Goal: Information Seeking & Learning: Learn about a topic

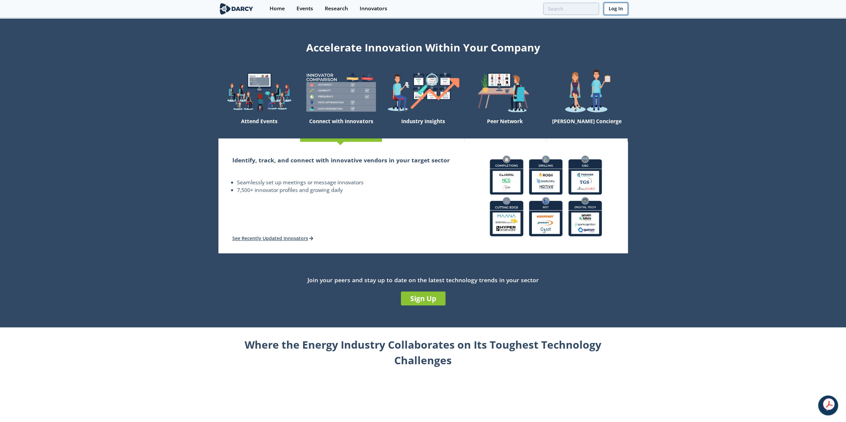
click at [610, 10] on link "Log In" at bounding box center [616, 9] width 24 height 12
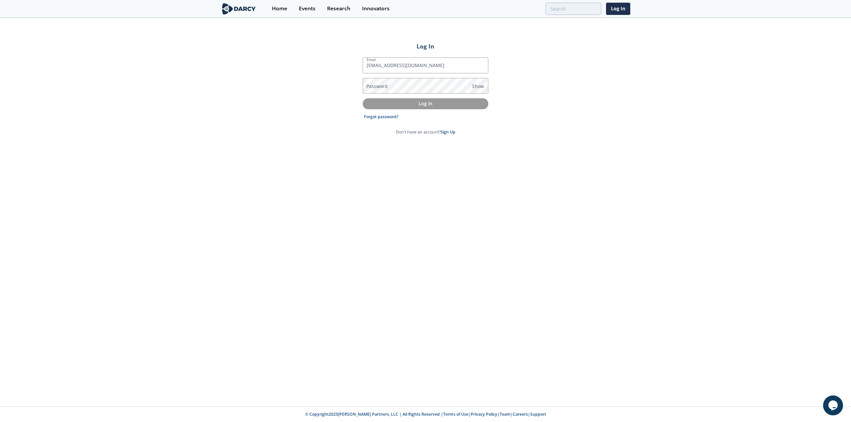
type input "[EMAIL_ADDRESS][DOMAIN_NAME]"
click at [444, 131] on link "Sign Up" at bounding box center [447, 132] width 15 height 6
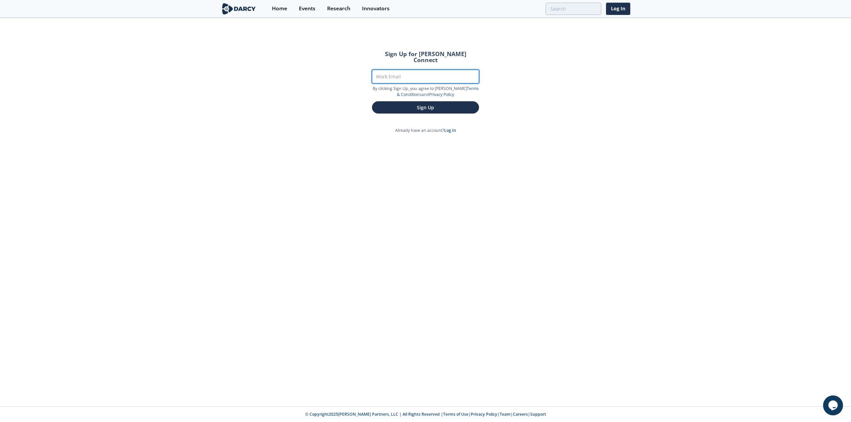
click at [394, 70] on input "Work Email" at bounding box center [425, 77] width 107 height 14
type input "[EMAIL_ADDRESS][DOMAIN_NAME]"
click at [372, 101] on button "Sign Up" at bounding box center [425, 107] width 107 height 12
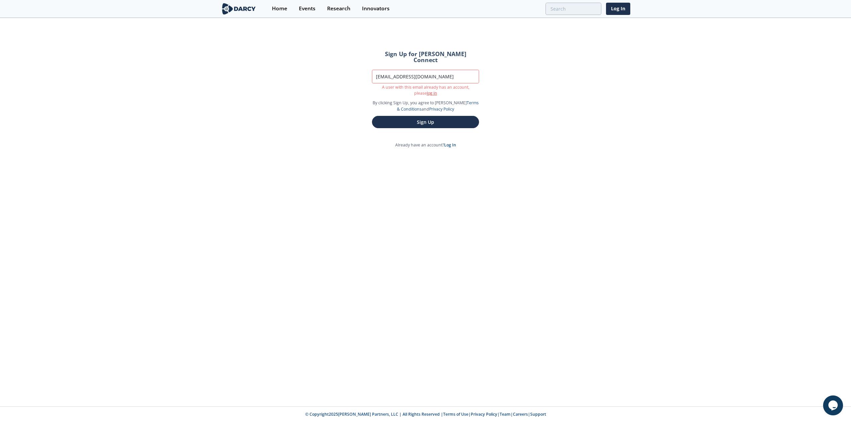
click at [427, 90] on link "log in" at bounding box center [432, 93] width 10 height 6
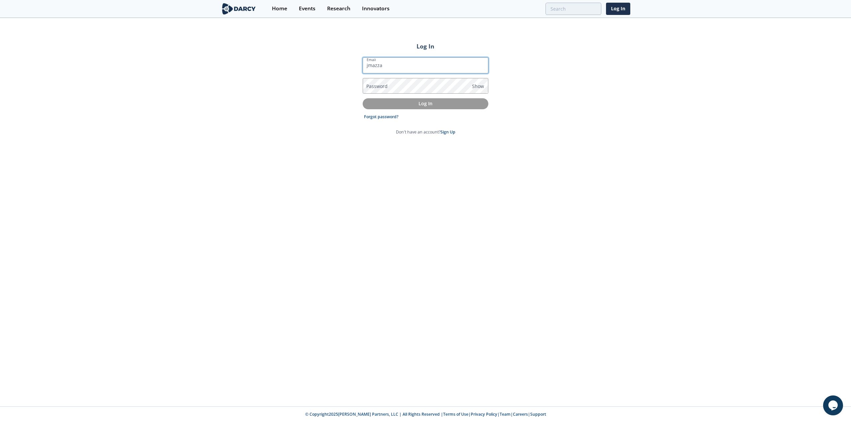
click at [395, 67] on input "jmazza" at bounding box center [426, 65] width 126 height 16
type input "[EMAIL_ADDRESS][DOMAIN_NAME]"
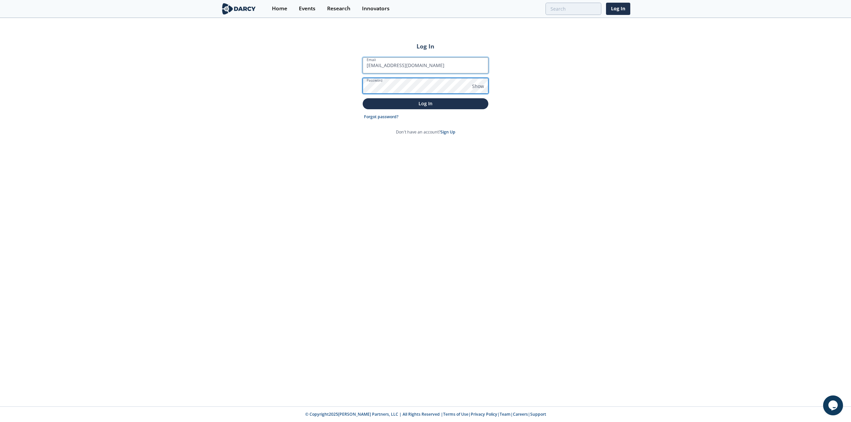
click at [363, 98] on button "Log In" at bounding box center [426, 103] width 126 height 11
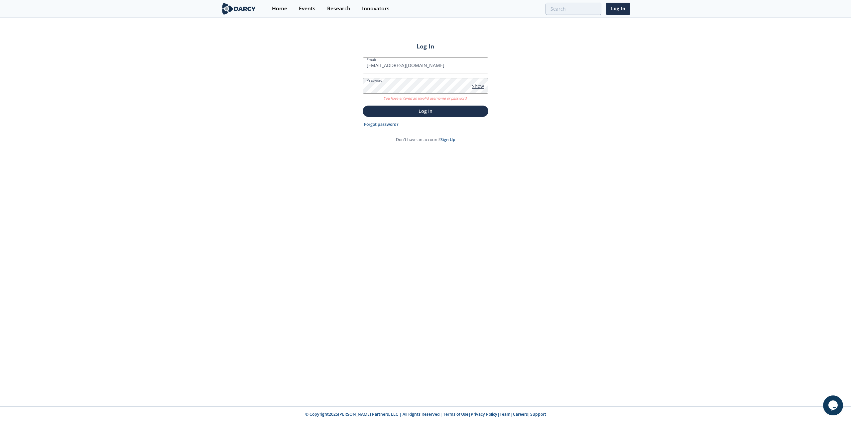
click at [476, 88] on span "Show" at bounding box center [478, 86] width 12 height 7
click at [402, 113] on p "Log In" at bounding box center [425, 111] width 116 height 7
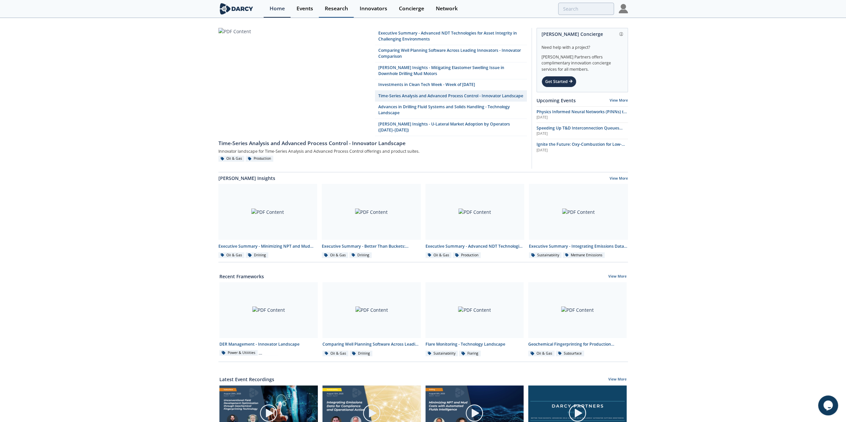
click at [338, 9] on div "Research" at bounding box center [336, 8] width 23 height 5
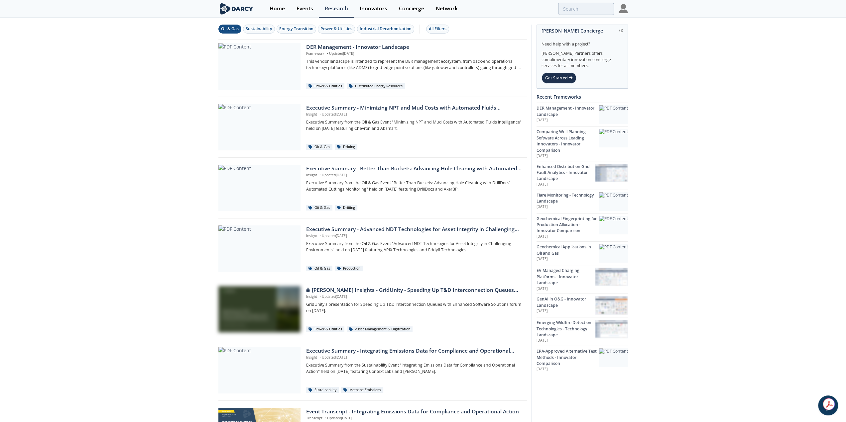
click at [218, 28] on button "Oil & Gas" at bounding box center [229, 29] width 23 height 9
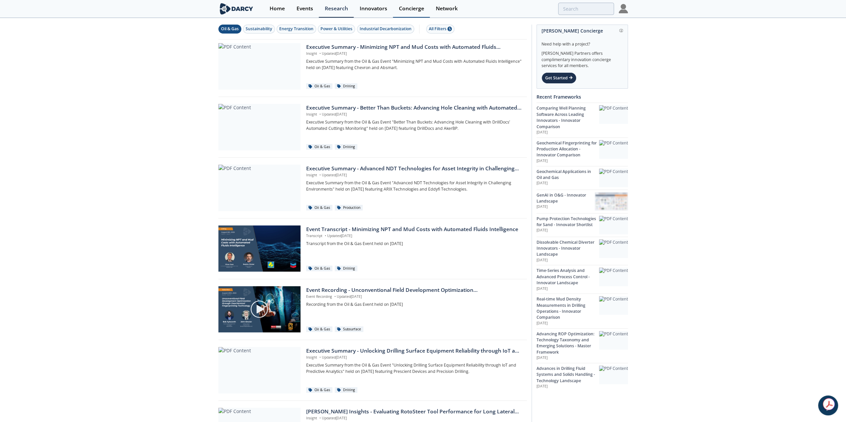
click at [412, 12] on link "Concierge" at bounding box center [411, 9] width 37 height 18
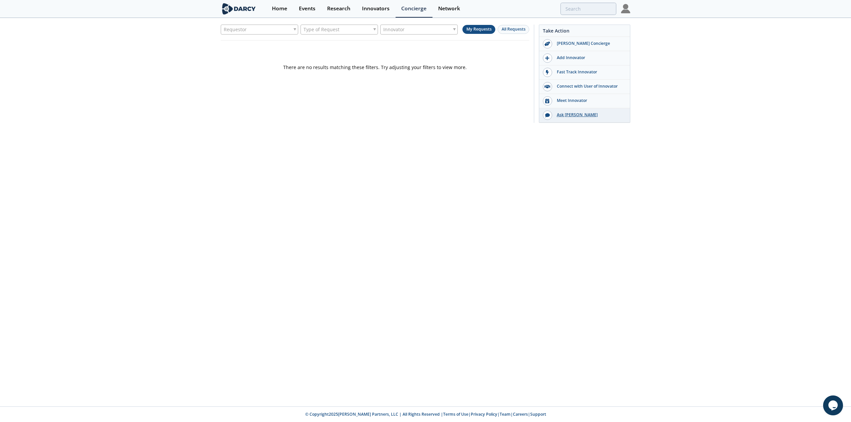
click at [565, 112] on div "Ask [PERSON_NAME]" at bounding box center [589, 115] width 74 height 6
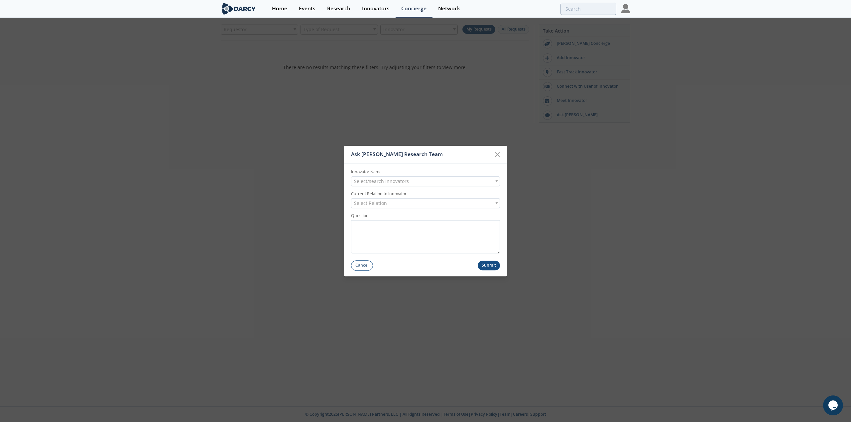
click at [433, 178] on div "Select/search Innovators" at bounding box center [425, 181] width 149 height 10
click at [432, 179] on div "Select/search Innovators" at bounding box center [425, 181] width 149 height 10
click at [356, 269] on button "Cancel" at bounding box center [362, 266] width 22 height 10
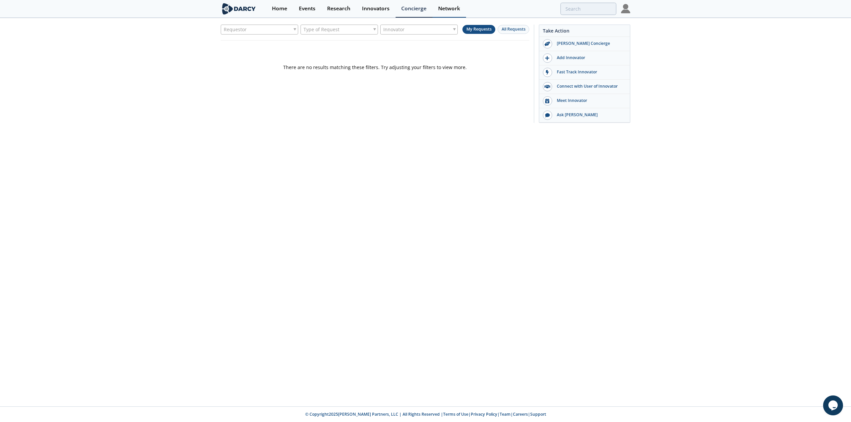
click at [446, 7] on div "Network" at bounding box center [449, 8] width 22 height 5
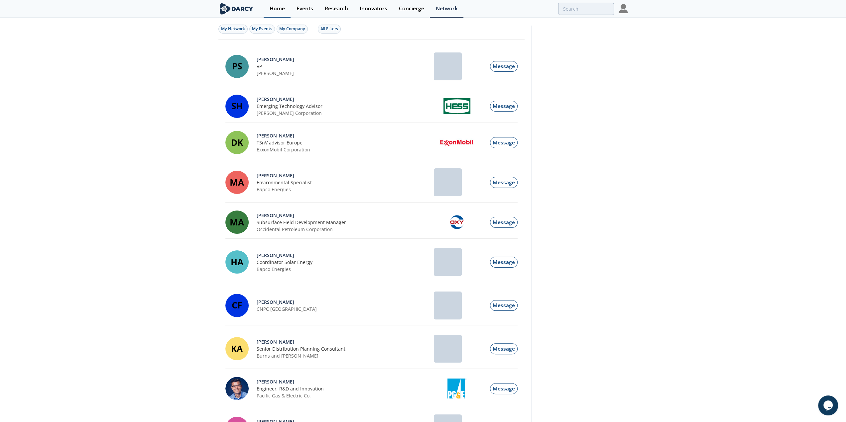
click at [271, 10] on div "Home" at bounding box center [277, 8] width 15 height 5
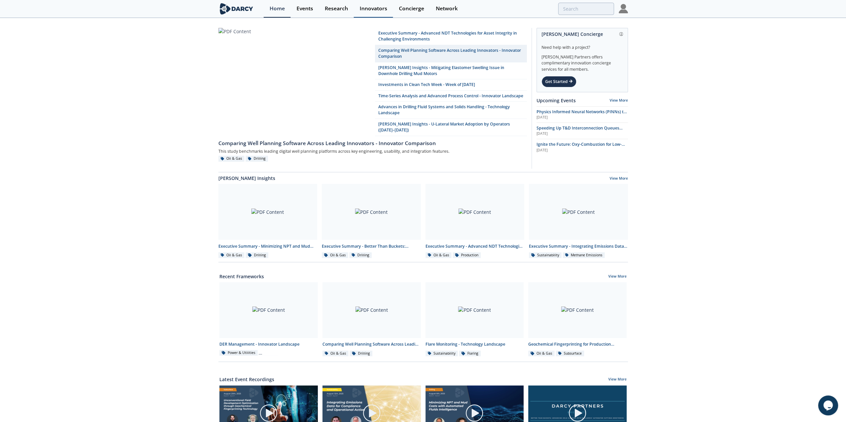
click at [368, 7] on div "Innovators" at bounding box center [374, 8] width 28 height 5
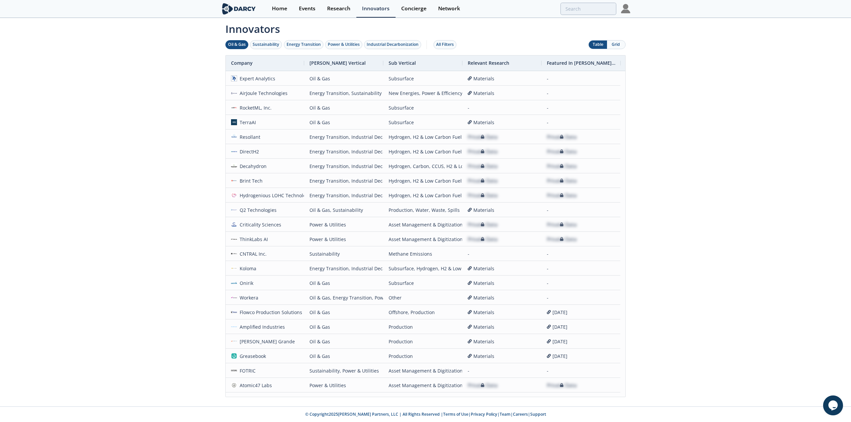
click at [241, 46] on div "Oil & Gas" at bounding box center [237, 45] width 18 height 6
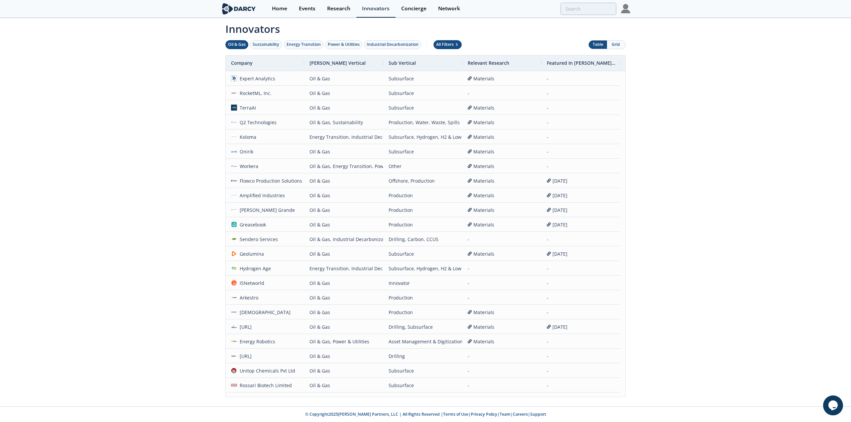
click at [438, 46] on div "All Filters 5" at bounding box center [447, 45] width 23 height 6
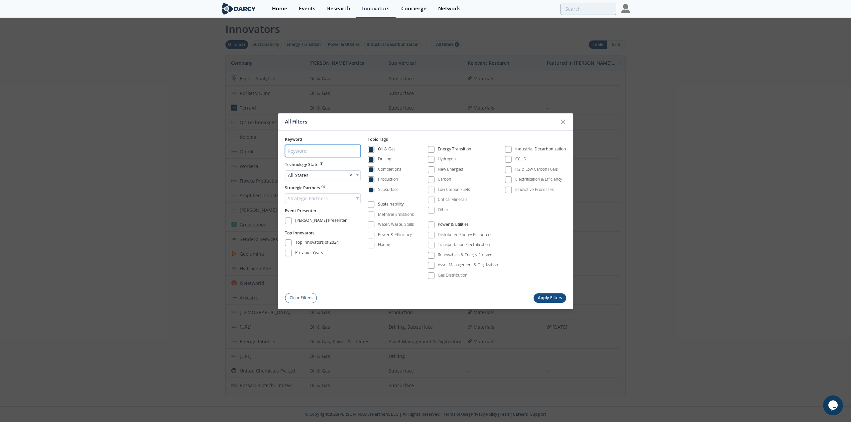
click at [326, 153] on input "search" at bounding box center [323, 151] width 76 height 12
type input "[MEDICAL_DATA]"
click at [541, 293] on button "Apply Filters" at bounding box center [549, 298] width 33 height 10
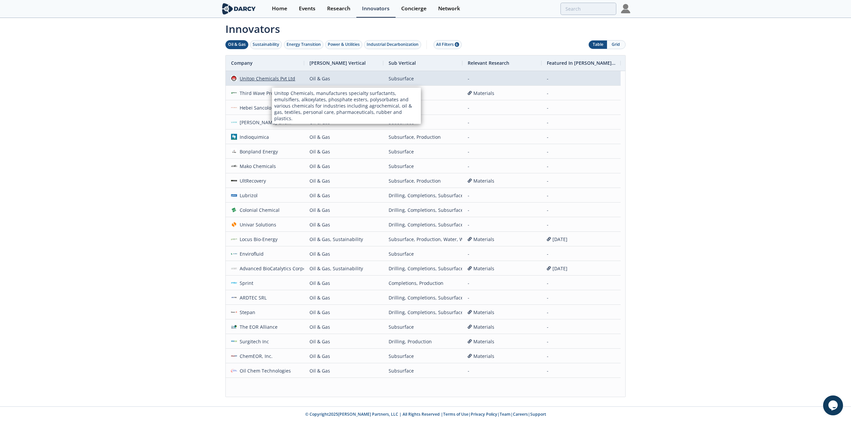
click at [272, 81] on div "Unitop Chemicals Pvt Ltd" at bounding box center [266, 78] width 58 height 14
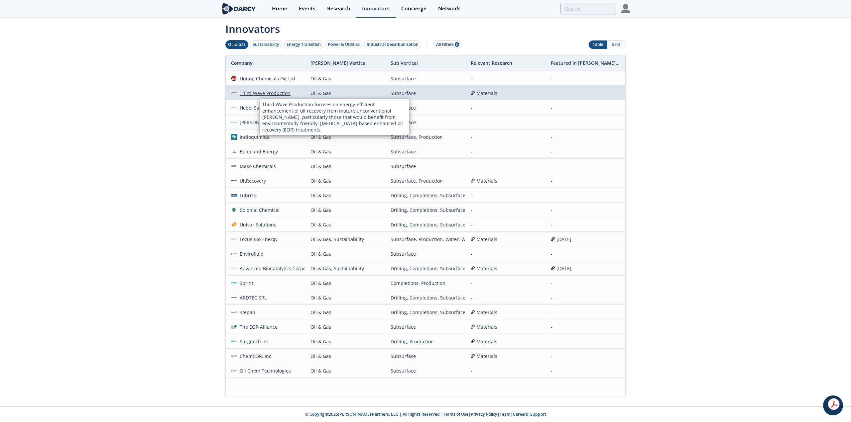
click at [267, 95] on div "Third Wave Production" at bounding box center [264, 93] width 54 height 14
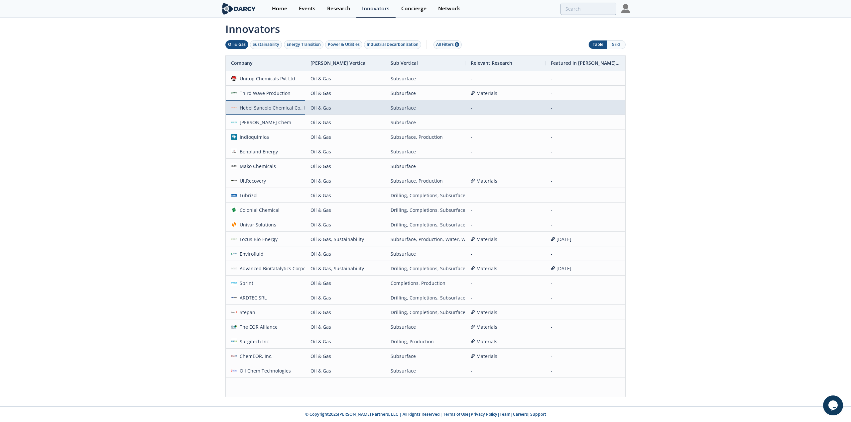
click at [260, 107] on div "Hebei Sancolo Chemical Co., Ltd." at bounding box center [275, 108] width 76 height 14
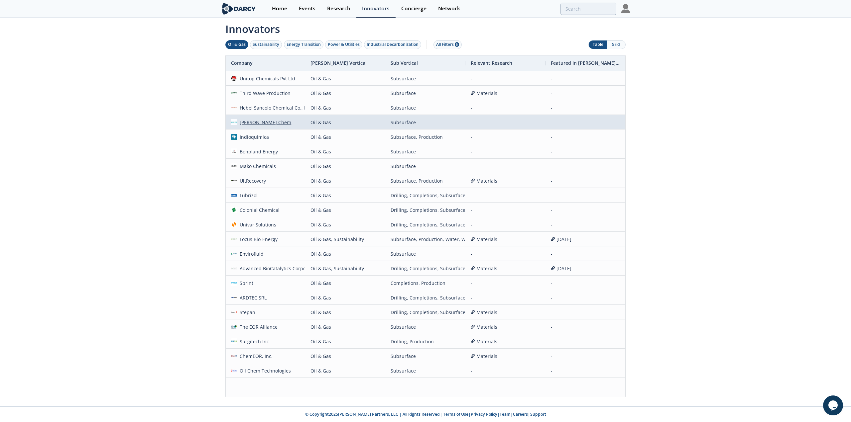
click at [259, 124] on div "[PERSON_NAME] Chem" at bounding box center [264, 122] width 55 height 14
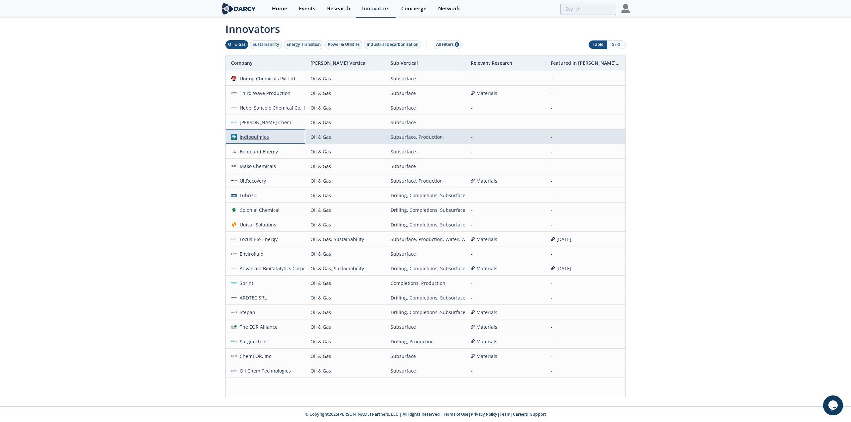
click at [255, 139] on div "Indioquimica" at bounding box center [253, 137] width 32 height 14
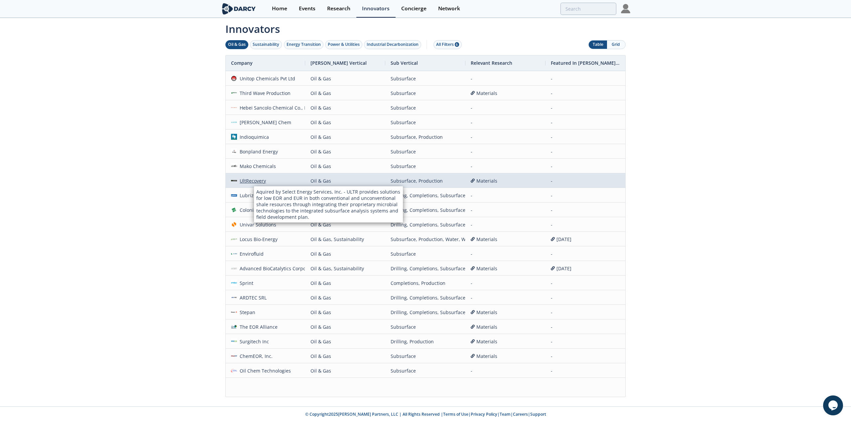
click at [253, 181] on div "UltRecovery" at bounding box center [251, 181] width 29 height 14
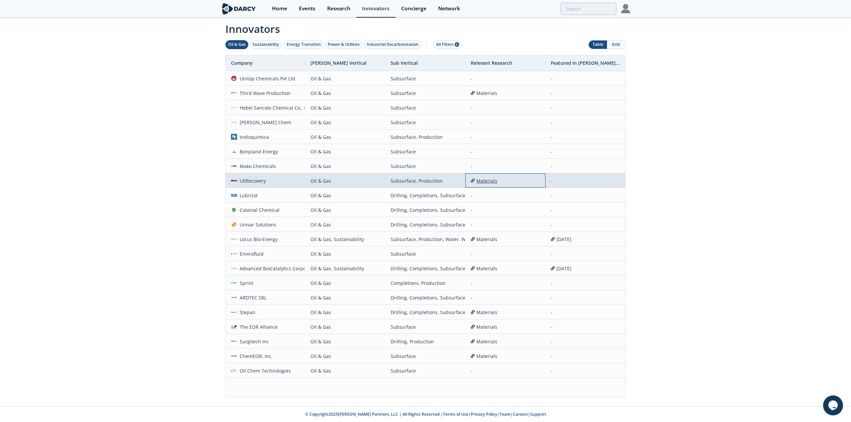
click at [481, 180] on div "Materials" at bounding box center [505, 181] width 69 height 14
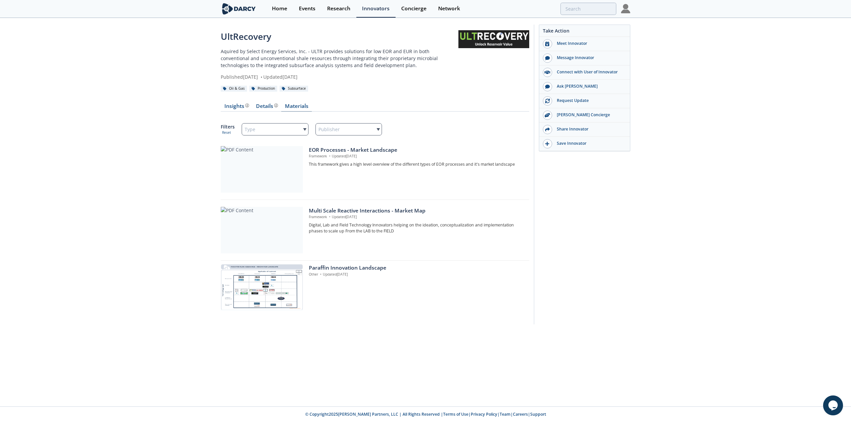
click at [294, 106] on link "Materials" at bounding box center [296, 108] width 31 height 8
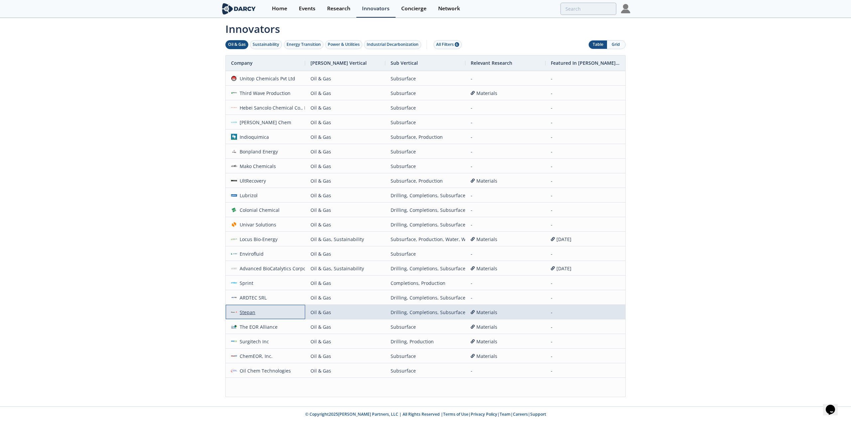
click at [250, 309] on div "Stepan" at bounding box center [246, 312] width 19 height 14
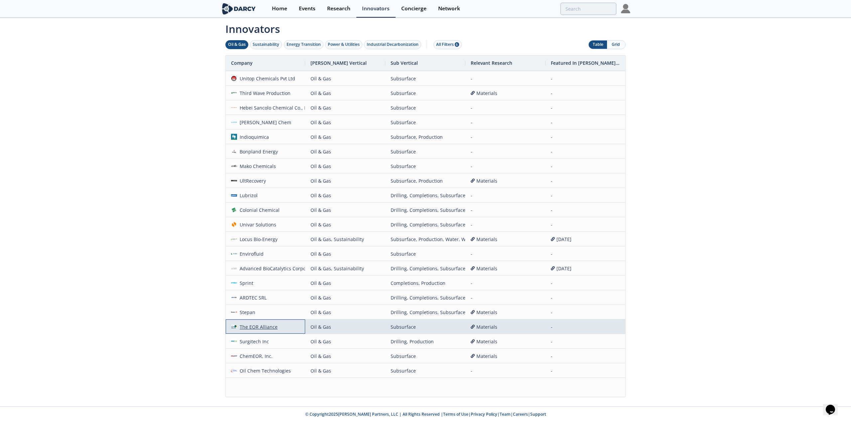
click at [255, 328] on div "The EOR Alliance" at bounding box center [257, 327] width 41 height 14
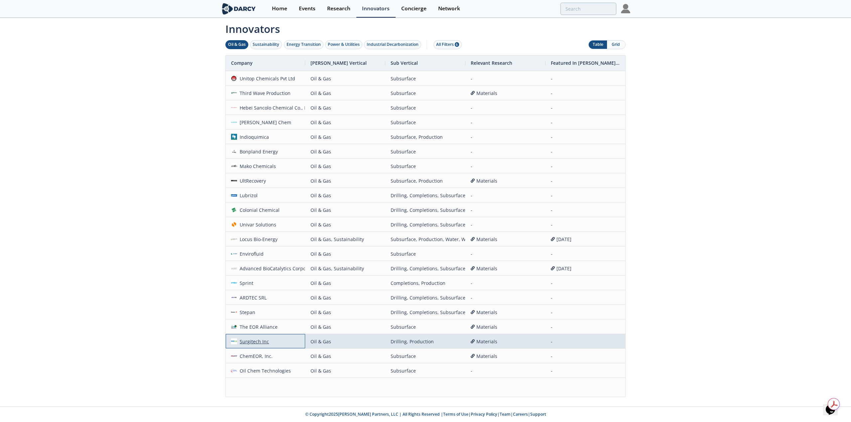
click at [257, 341] on div "Surgitech Inc" at bounding box center [253, 342] width 32 height 14
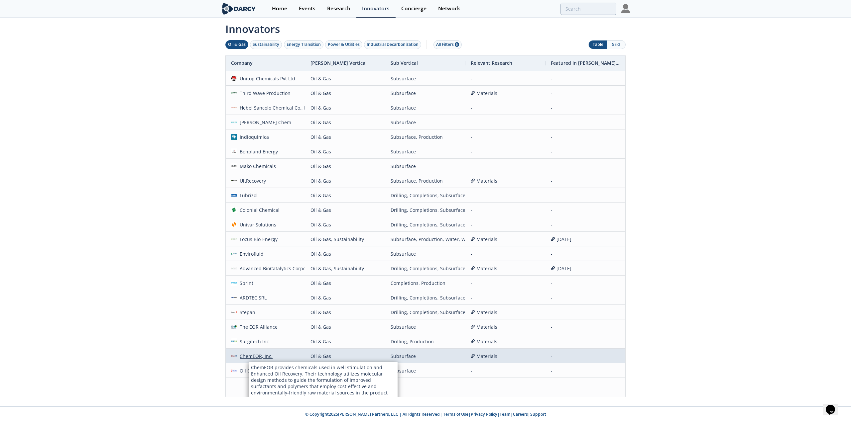
click at [249, 356] on div "ChemEOR, Inc." at bounding box center [255, 356] width 36 height 14
